Goal: Task Accomplishment & Management: Complete application form

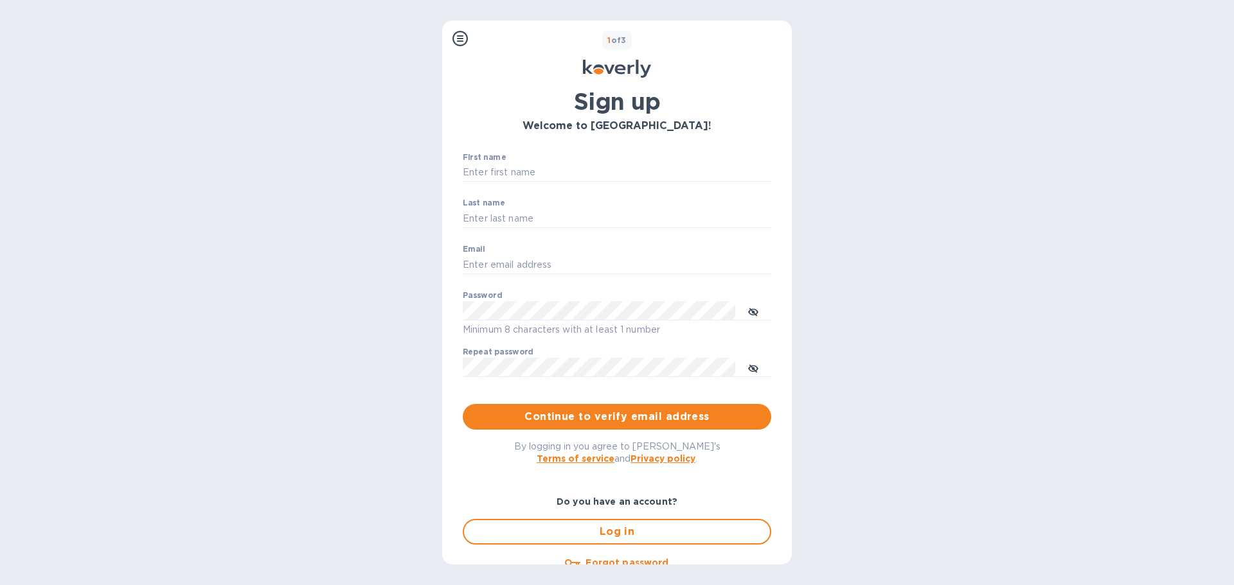
click at [552, 159] on div "First name ​" at bounding box center [617, 176] width 308 height 46
click at [548, 168] on input "First name" at bounding box center [617, 172] width 308 height 19
type input "[PERSON_NAME]"
type input "[EMAIL_ADDRESS][DOMAIN_NAME]"
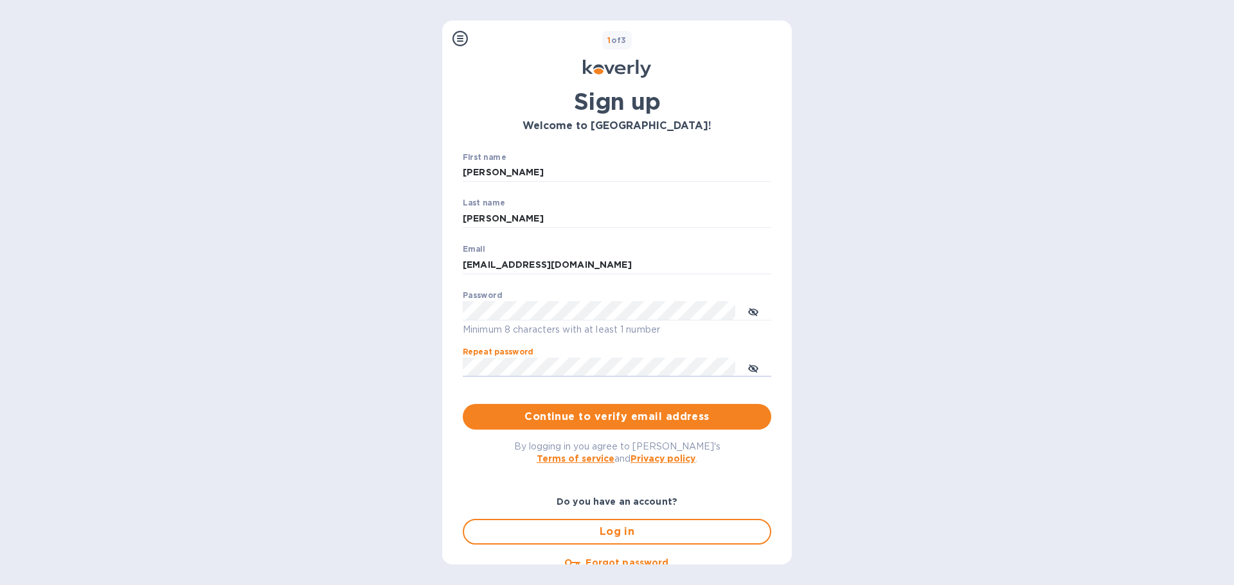
click at [541, 415] on span "Continue to verify email address" at bounding box center [617, 416] width 288 height 15
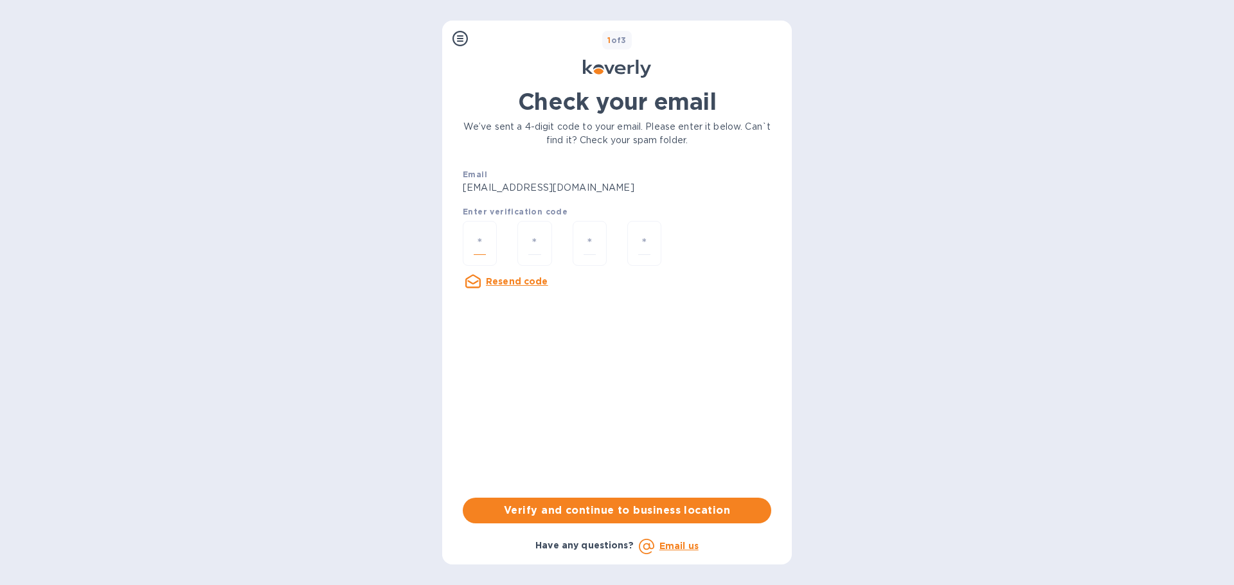
click at [480, 233] on input "number" at bounding box center [480, 244] width 12 height 24
type input "9"
type input "0"
type input "2"
type input "9"
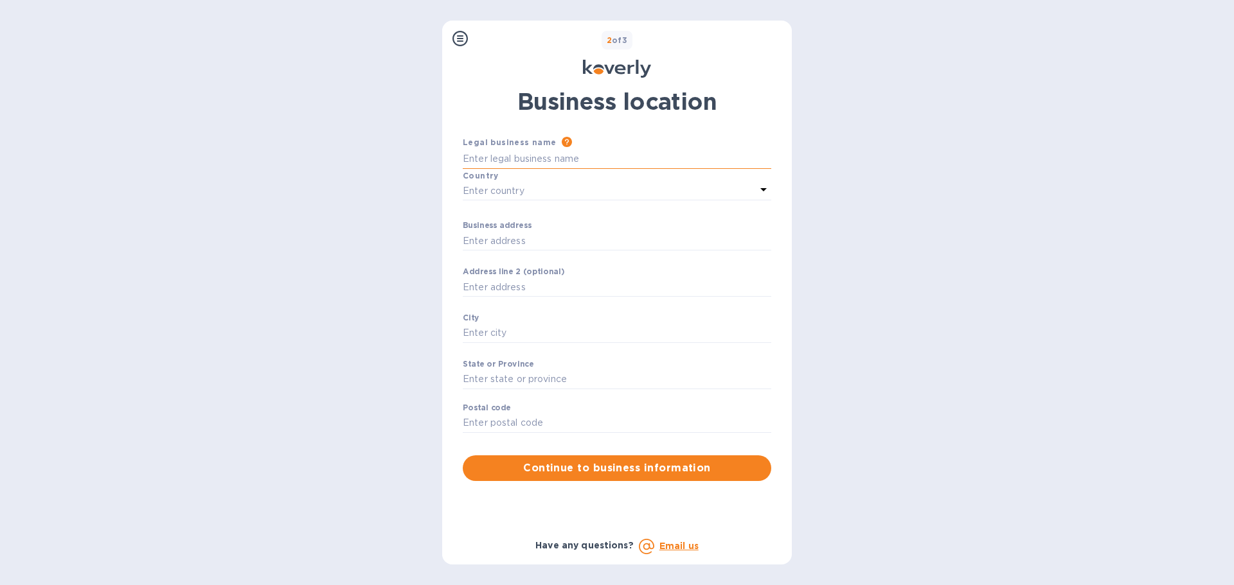
click at [515, 153] on input "Business address" at bounding box center [617, 159] width 308 height 19
type input "s"
type input "SJM MARKETPLACE VENTURES LLC"
click at [541, 185] on div "Enter country" at bounding box center [609, 191] width 293 height 18
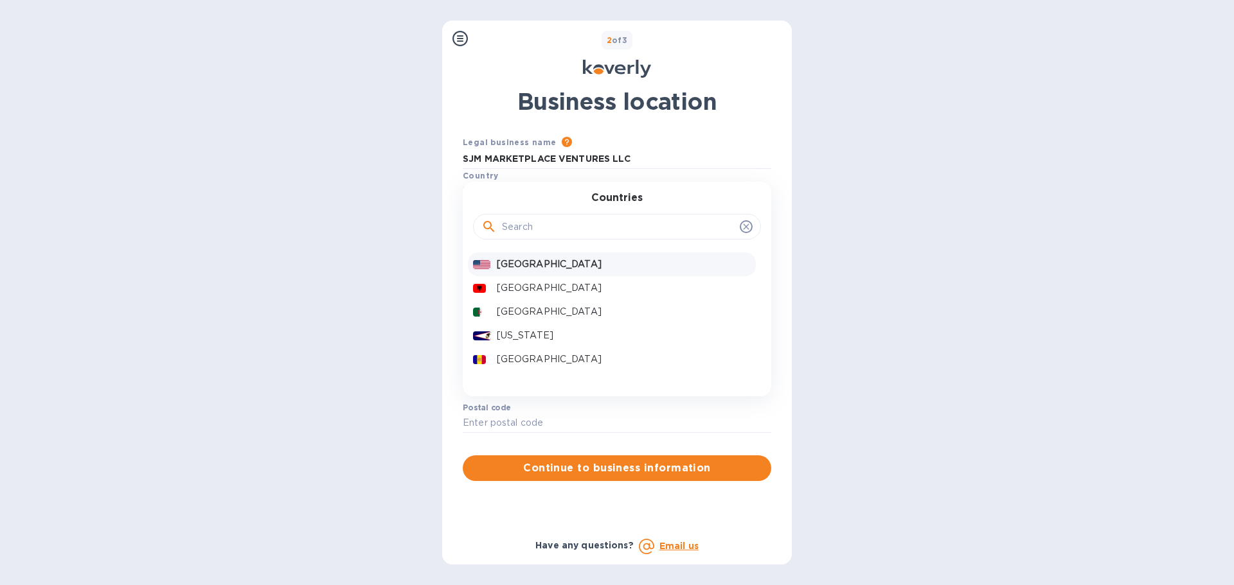
click at [533, 258] on p "[GEOGRAPHIC_DATA]" at bounding box center [624, 264] width 254 height 13
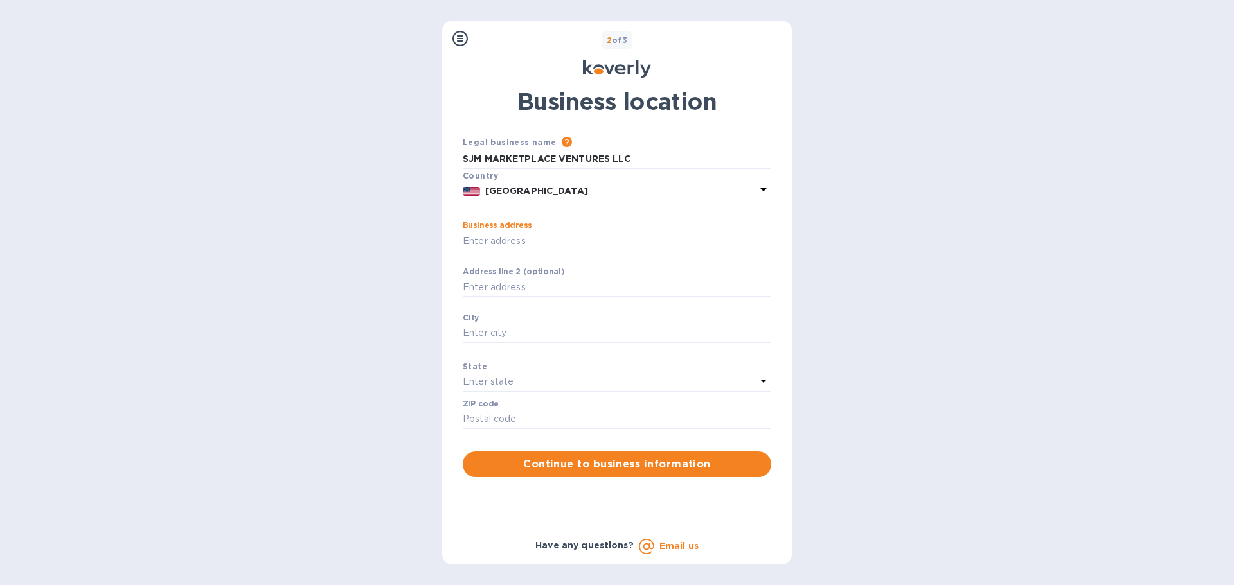
click at [531, 243] on input "Business address" at bounding box center [617, 240] width 308 height 19
type input "119 US-Highway 46"
click at [520, 322] on div "City ​" at bounding box center [617, 337] width 308 height 46
click at [501, 330] on input "Business address" at bounding box center [617, 333] width 308 height 19
click at [501, 329] on input "Business address" at bounding box center [617, 333] width 308 height 19
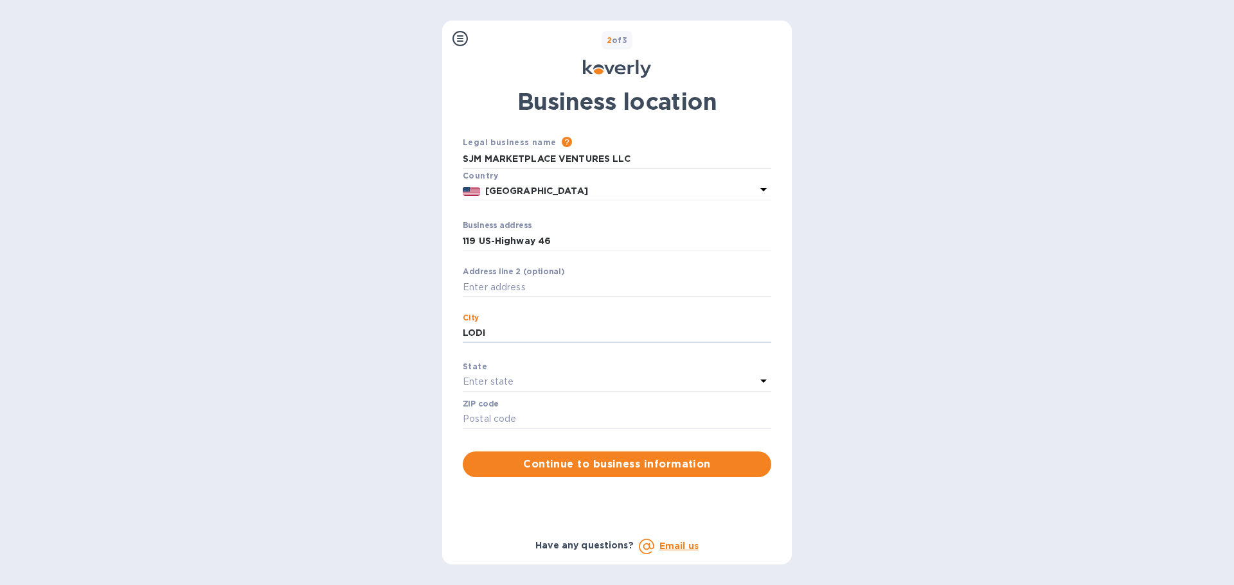
type input "LODI"
click at [514, 380] on div "Enter state" at bounding box center [609, 382] width 293 height 18
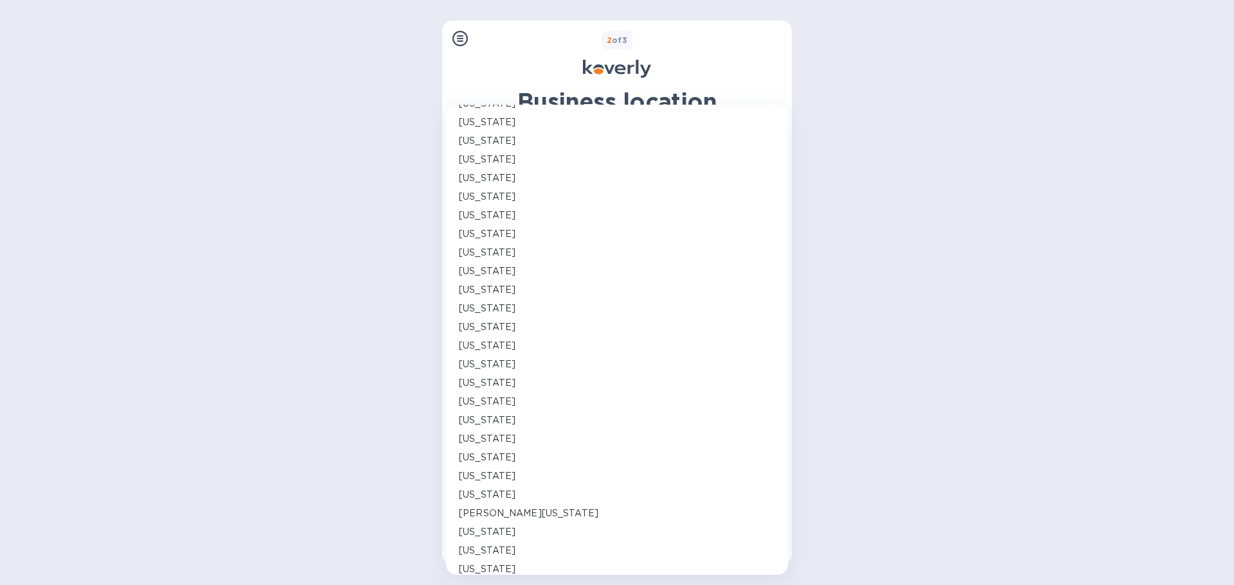
scroll to position [450, 0]
click at [497, 375] on p "[US_STATE]" at bounding box center [487, 373] width 57 height 13
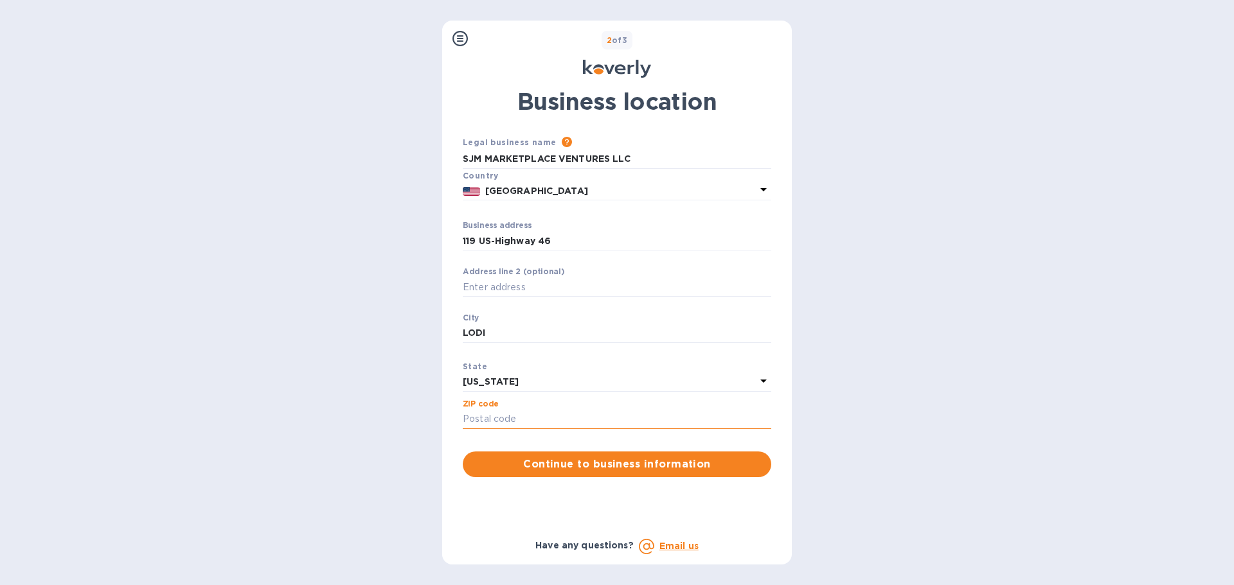
click at [521, 414] on input "Business address" at bounding box center [617, 419] width 308 height 19
type input "07644"
click at [550, 468] on span "Continue to business information" at bounding box center [617, 464] width 288 height 15
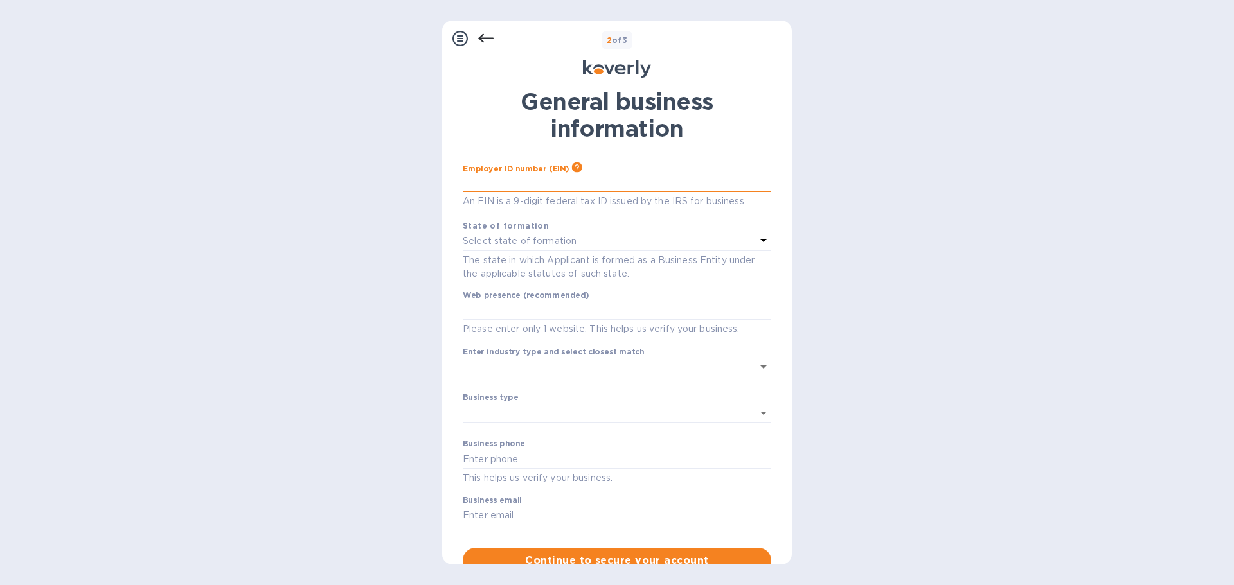
click at [507, 181] on input "text" at bounding box center [617, 182] width 308 height 19
type input "***77"
click at [541, 234] on div "Select state of formation" at bounding box center [609, 242] width 293 height 18
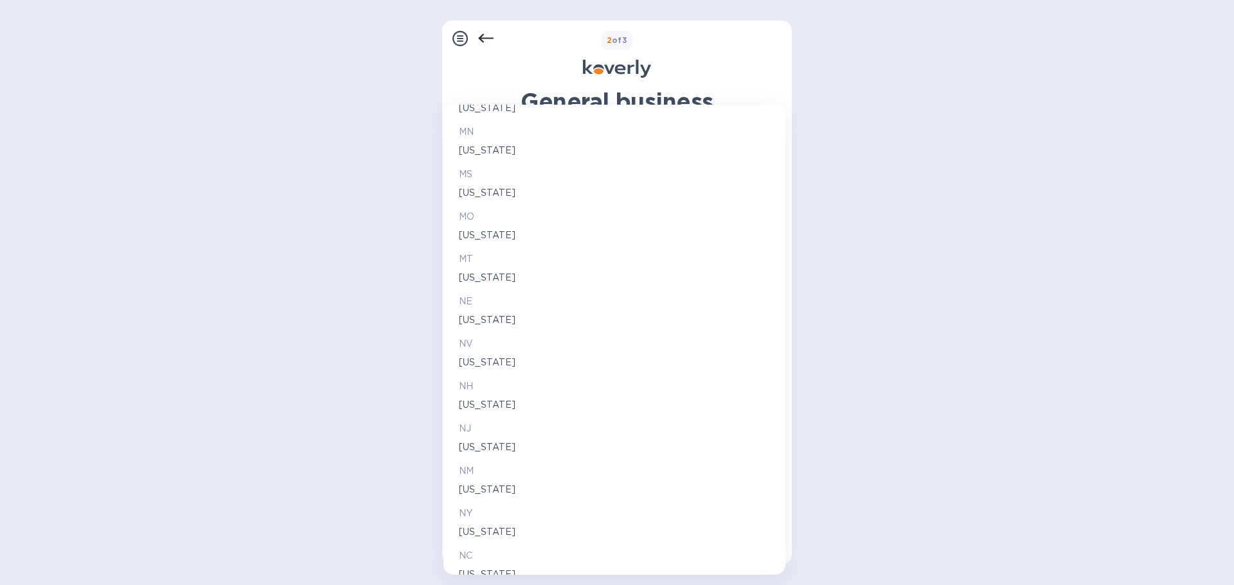
scroll to position [1221, 0]
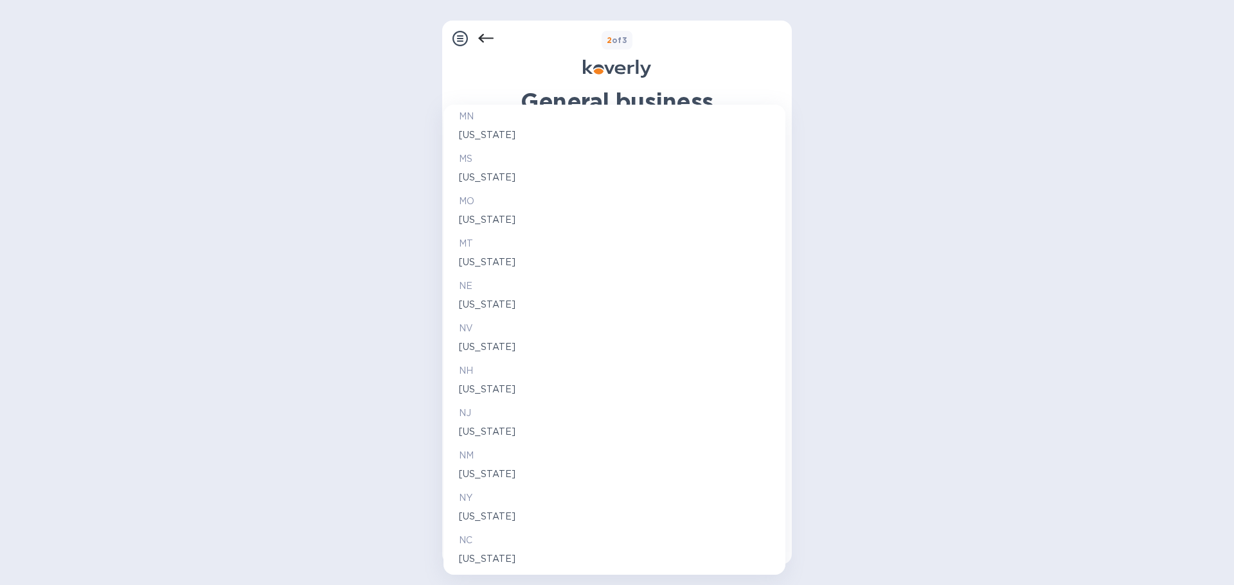
click at [487, 435] on p "[US_STATE]" at bounding box center [614, 431] width 311 height 13
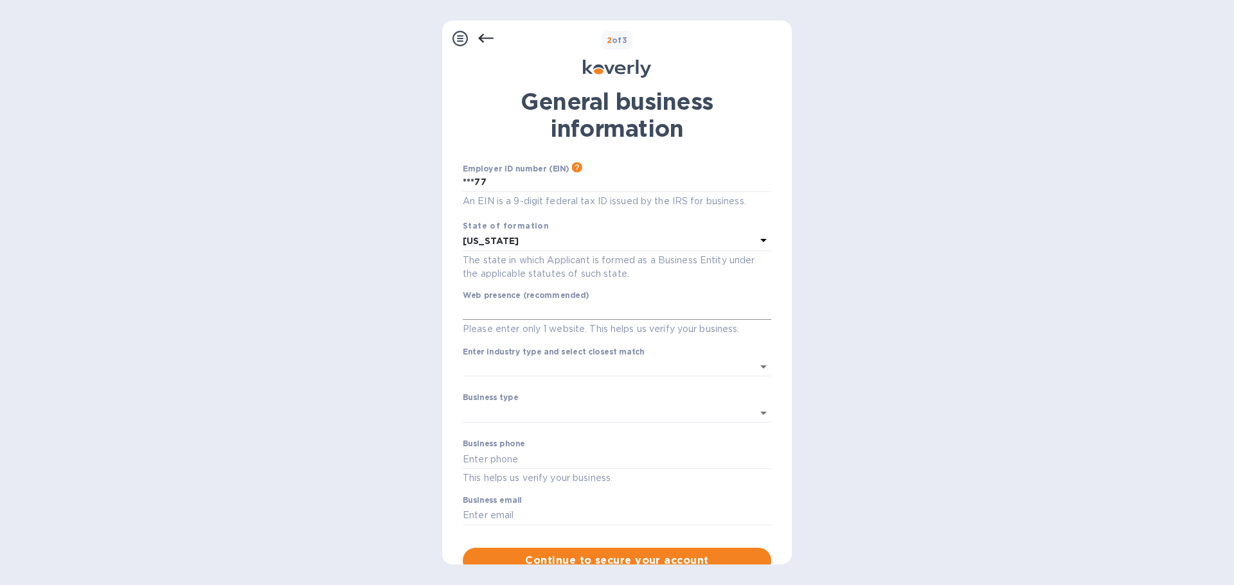
click at [585, 312] on input "text" at bounding box center [617, 310] width 308 height 19
type input "[DOMAIN_NAME]"
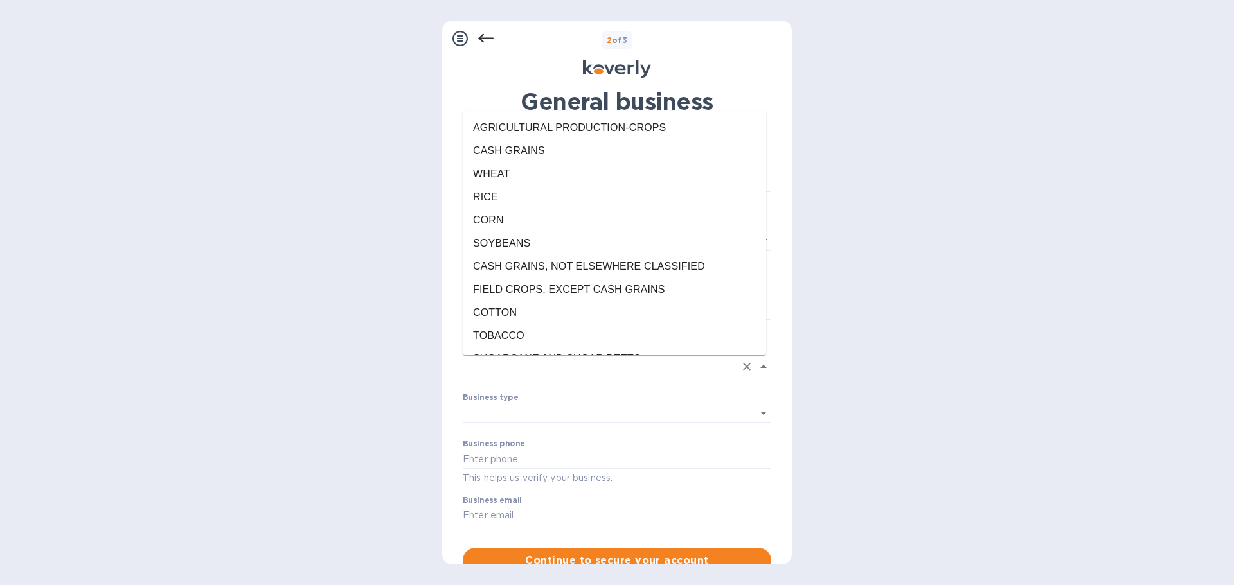
click at [638, 362] on input "Enter industry type and select closest match" at bounding box center [599, 367] width 273 height 19
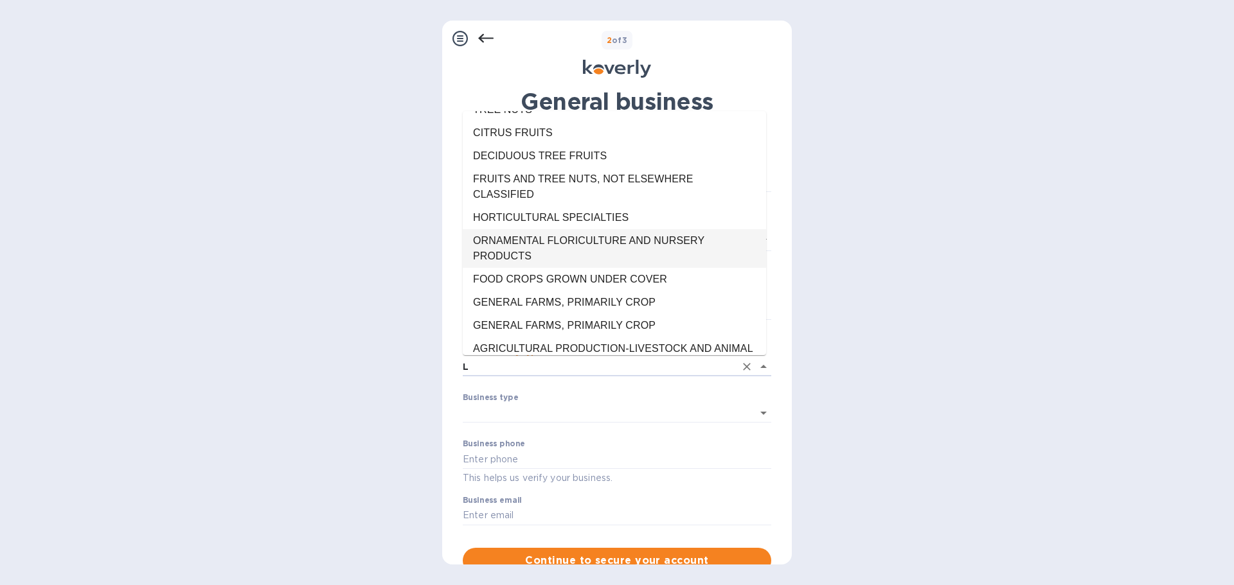
scroll to position [0, 0]
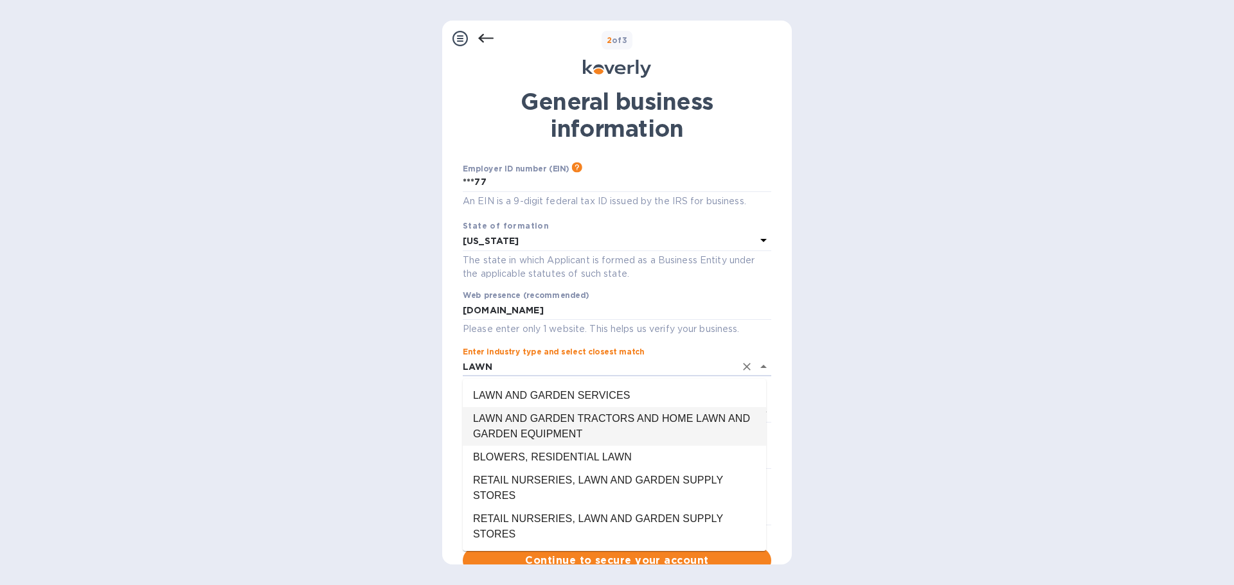
click at [538, 425] on li "LAWN AND GARDEN TRACTORS AND HOME LAWN AND GARDEN EQUIPMENT" at bounding box center [614, 426] width 303 height 39
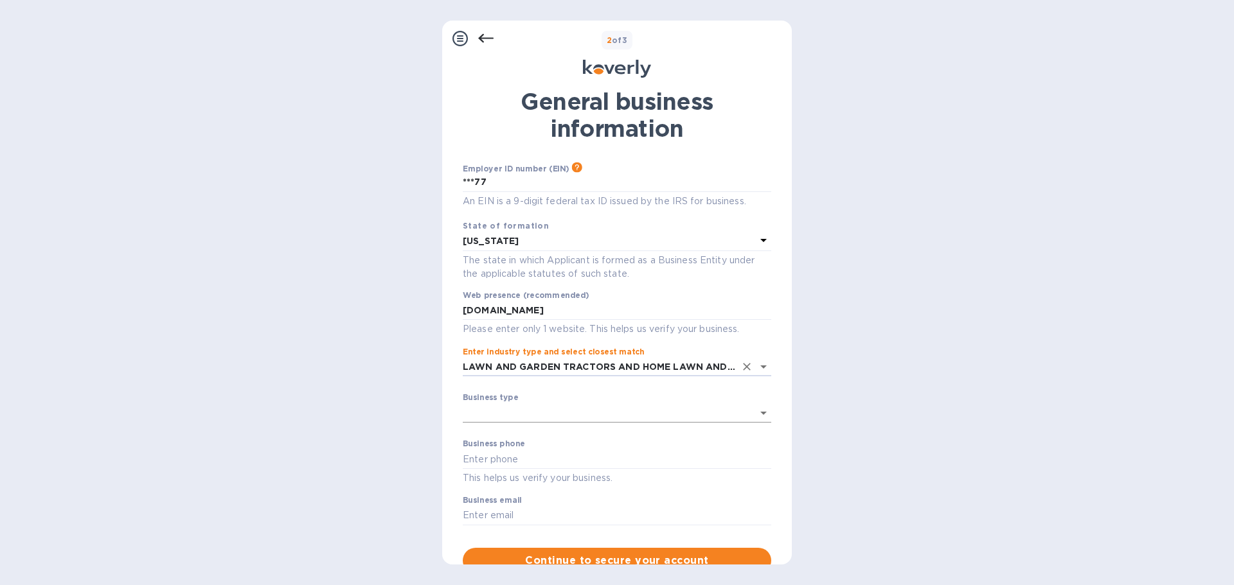
type input "LAWN AND GARDEN TRACTORS AND HOME LAWN AND GARDEN EQUIPMENT"
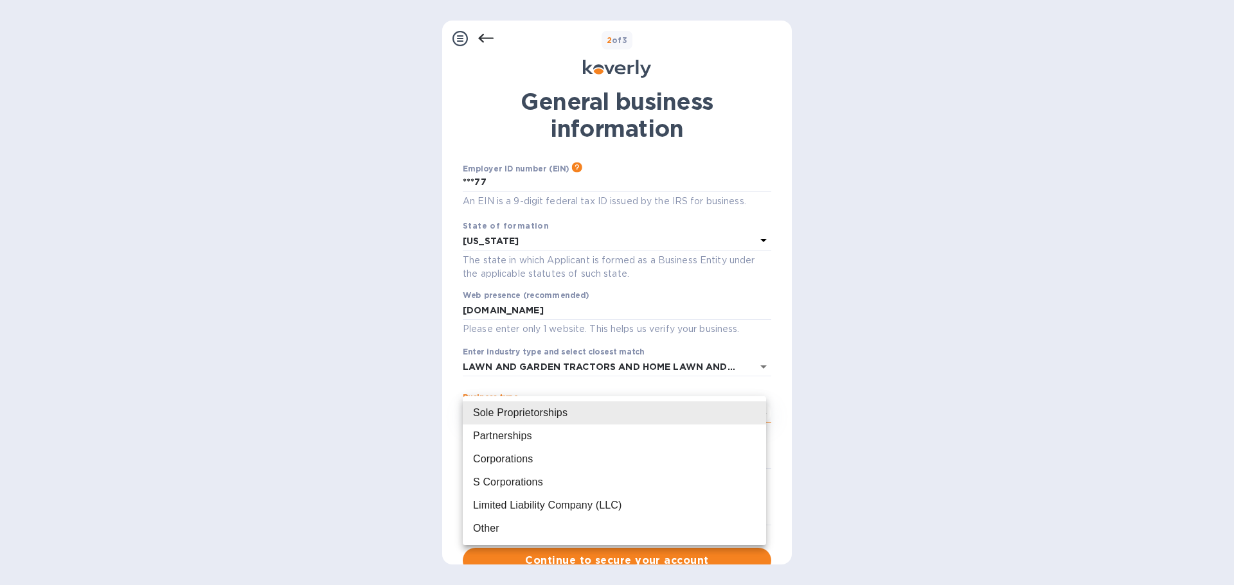
click at [536, 408] on body "Sign up with Koverly Steps Koverly account Business information Secure your acc…" at bounding box center [617, 292] width 1234 height 585
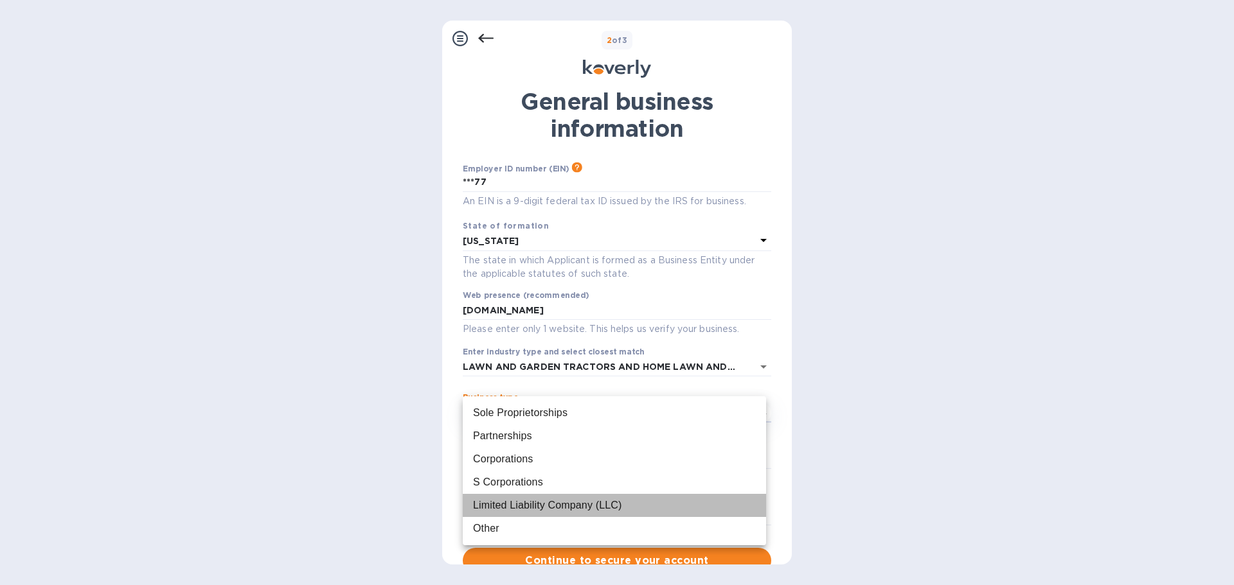
click at [553, 504] on div "Limited Liability Company (LLC)" at bounding box center [547, 505] width 148 height 15
type input "Limited Liability Company (LLC)"
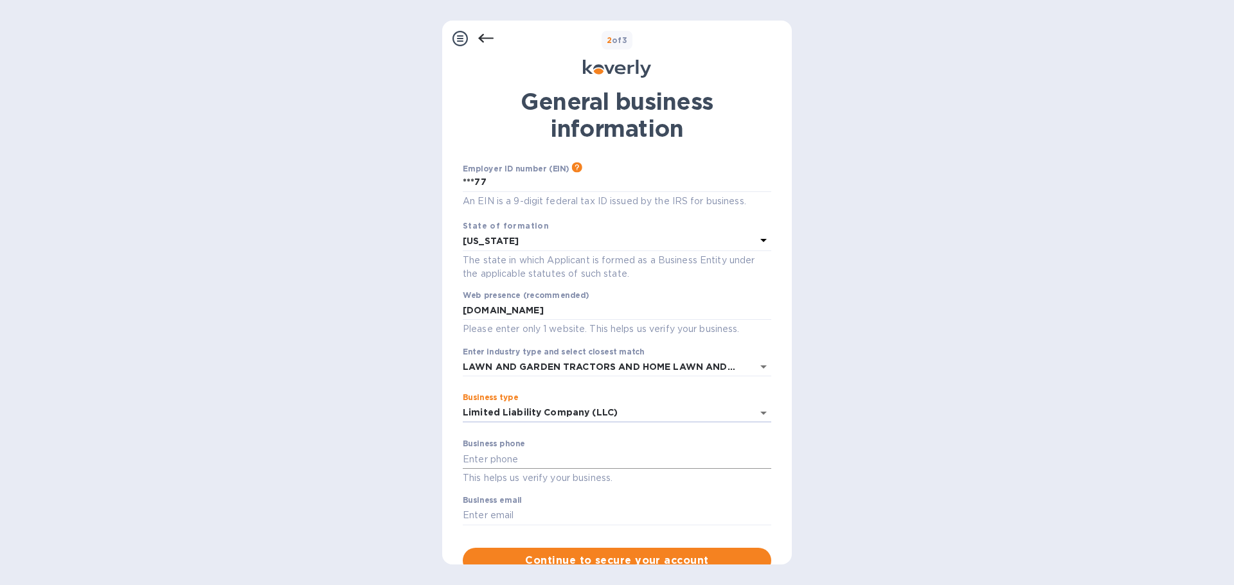
click at [615, 453] on input "text" at bounding box center [617, 459] width 308 height 19
type input "2018774985"
type input "[EMAIL_ADDRESS][DOMAIN_NAME]"
drag, startPoint x: 538, startPoint y: 461, endPoint x: 395, endPoint y: 449, distance: 143.2
click at [395, 449] on div "Steps Koverly account Business information Secure your account 2 of 3 General b…" at bounding box center [617, 292] width 1234 height 585
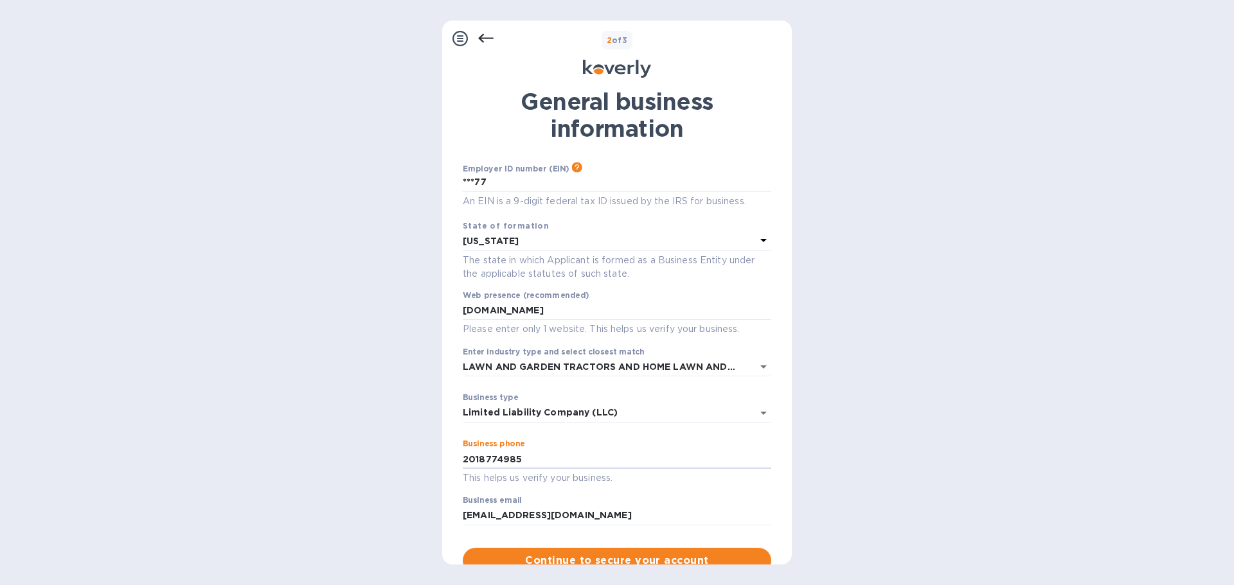
click at [869, 499] on div "Steps Koverly account Business information Secure your account 2 of 3 General b…" at bounding box center [617, 292] width 1234 height 585
drag, startPoint x: 548, startPoint y: 467, endPoint x: 420, endPoint y: 456, distance: 127.8
click at [420, 456] on div "Steps Koverly account Business information Secure your account 2 of 3 General b…" at bounding box center [617, 292] width 1234 height 585
type input "2012683804"
drag, startPoint x: 893, startPoint y: 392, endPoint x: 870, endPoint y: 413, distance: 31.9
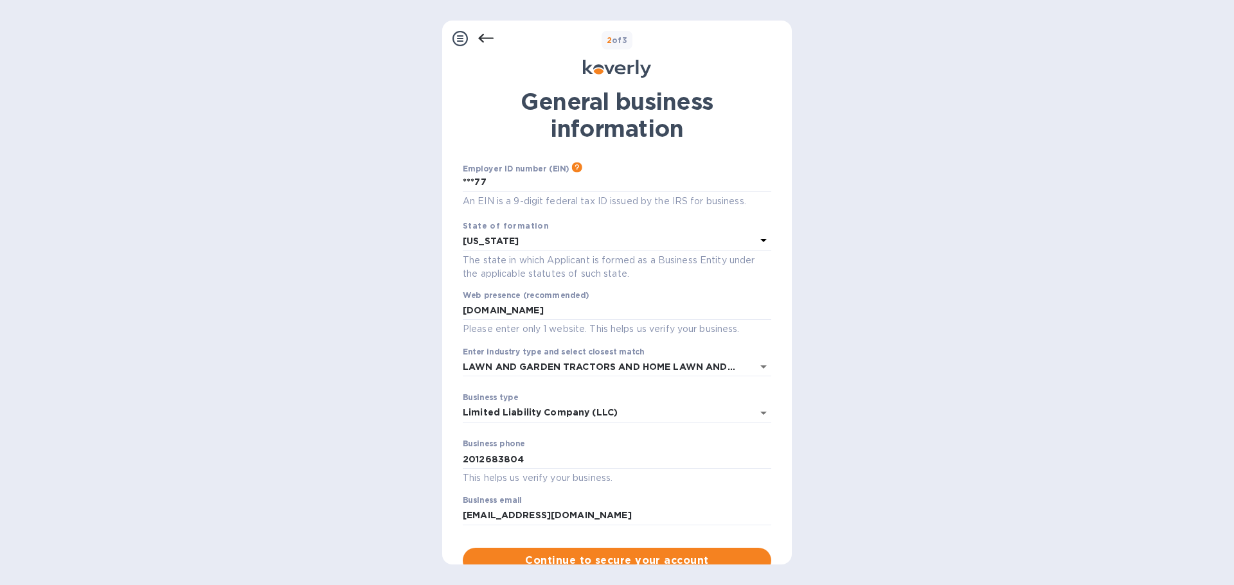
click at [890, 395] on div "Steps Koverly account Business information Secure your account 2 of 3 General b…" at bounding box center [617, 292] width 1234 height 585
click at [852, 322] on div "Steps Koverly account Business information Secure your account 2 of 3 General b…" at bounding box center [617, 292] width 1234 height 585
click at [657, 560] on span "Continue to secure your account" at bounding box center [617, 560] width 288 height 15
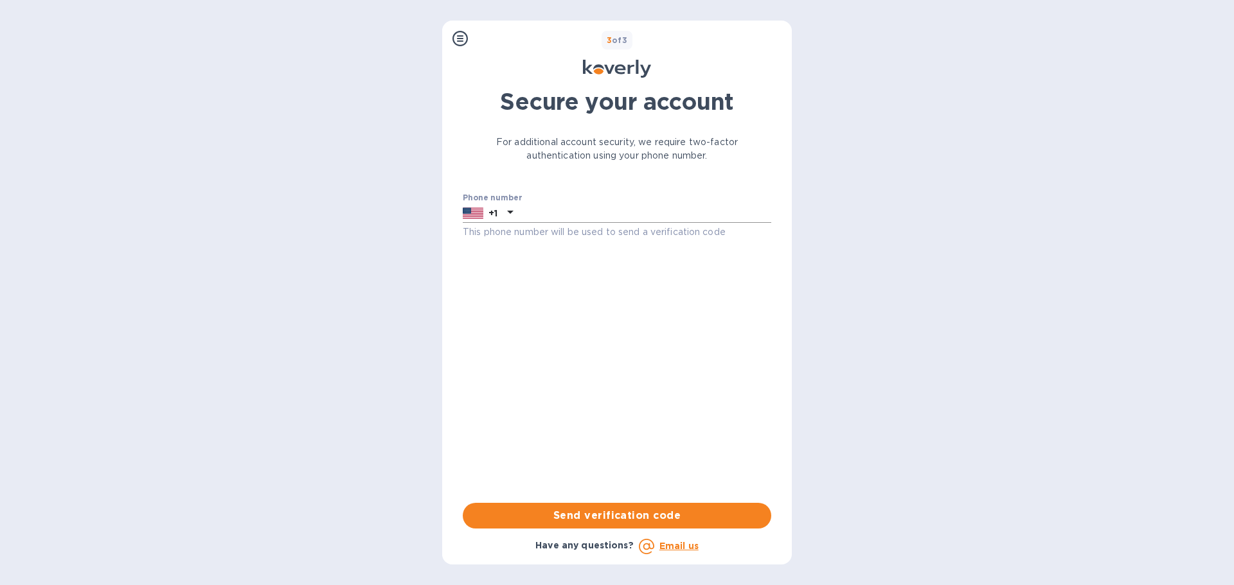
click at [598, 208] on input "text" at bounding box center [644, 213] width 253 height 19
type input "2018774985"
click at [587, 496] on div "Send verification code Have any questions? Email us" at bounding box center [617, 524] width 319 height 72
click at [584, 508] on button "Send verification code" at bounding box center [617, 516] width 308 height 26
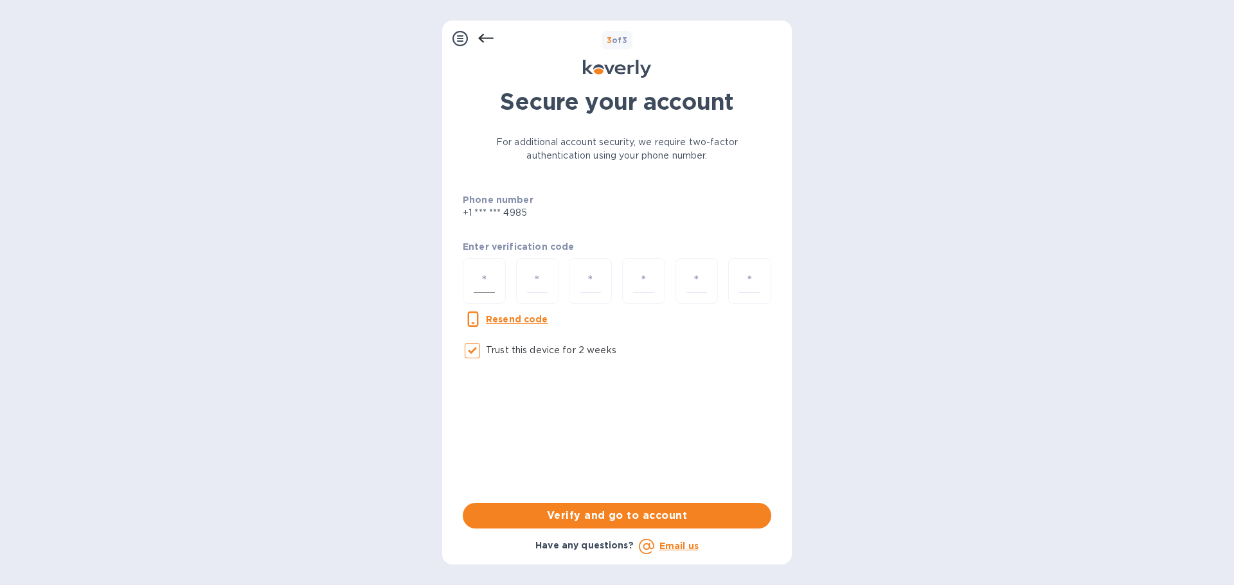
click at [490, 282] on input "number" at bounding box center [484, 281] width 21 height 24
paste input "2"
type input "2"
type input "0"
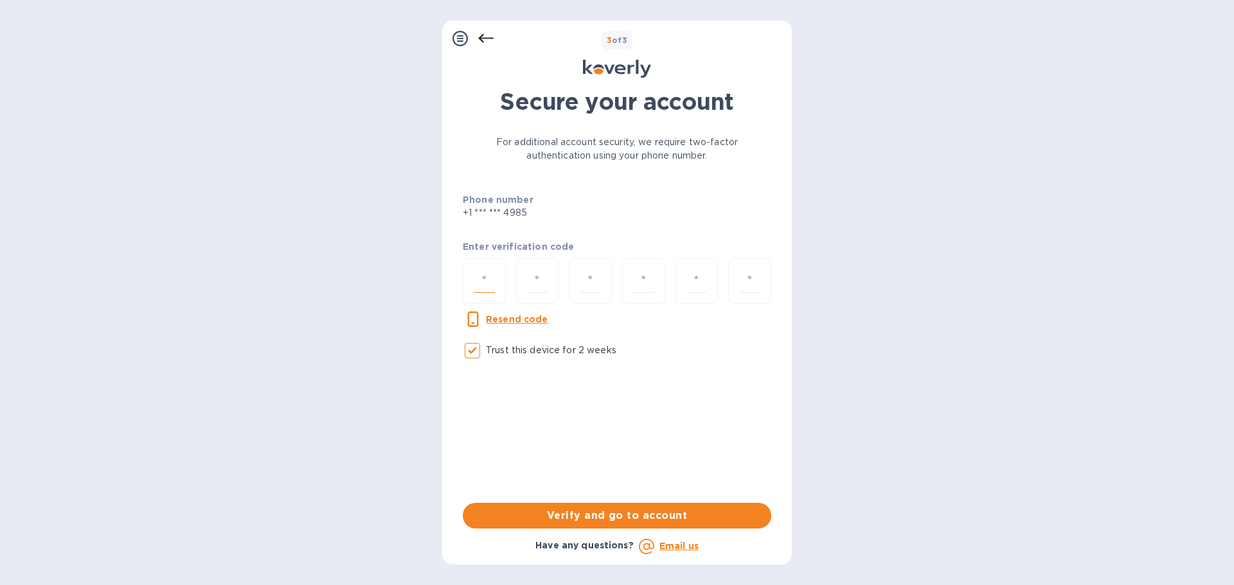
type input "0"
type input "7"
